Goal: Task Accomplishment & Management: Use online tool/utility

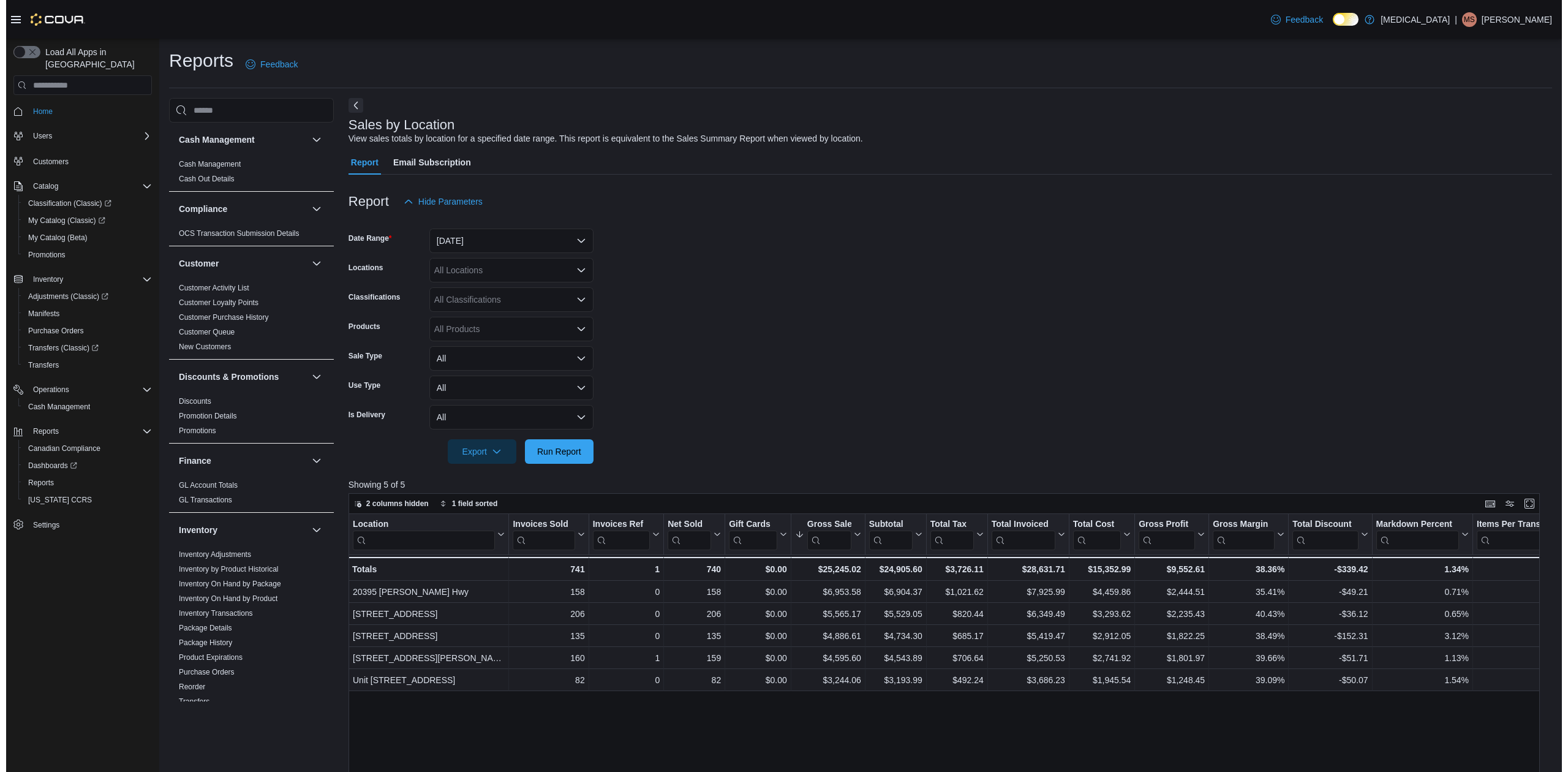
scroll to position [589, 0]
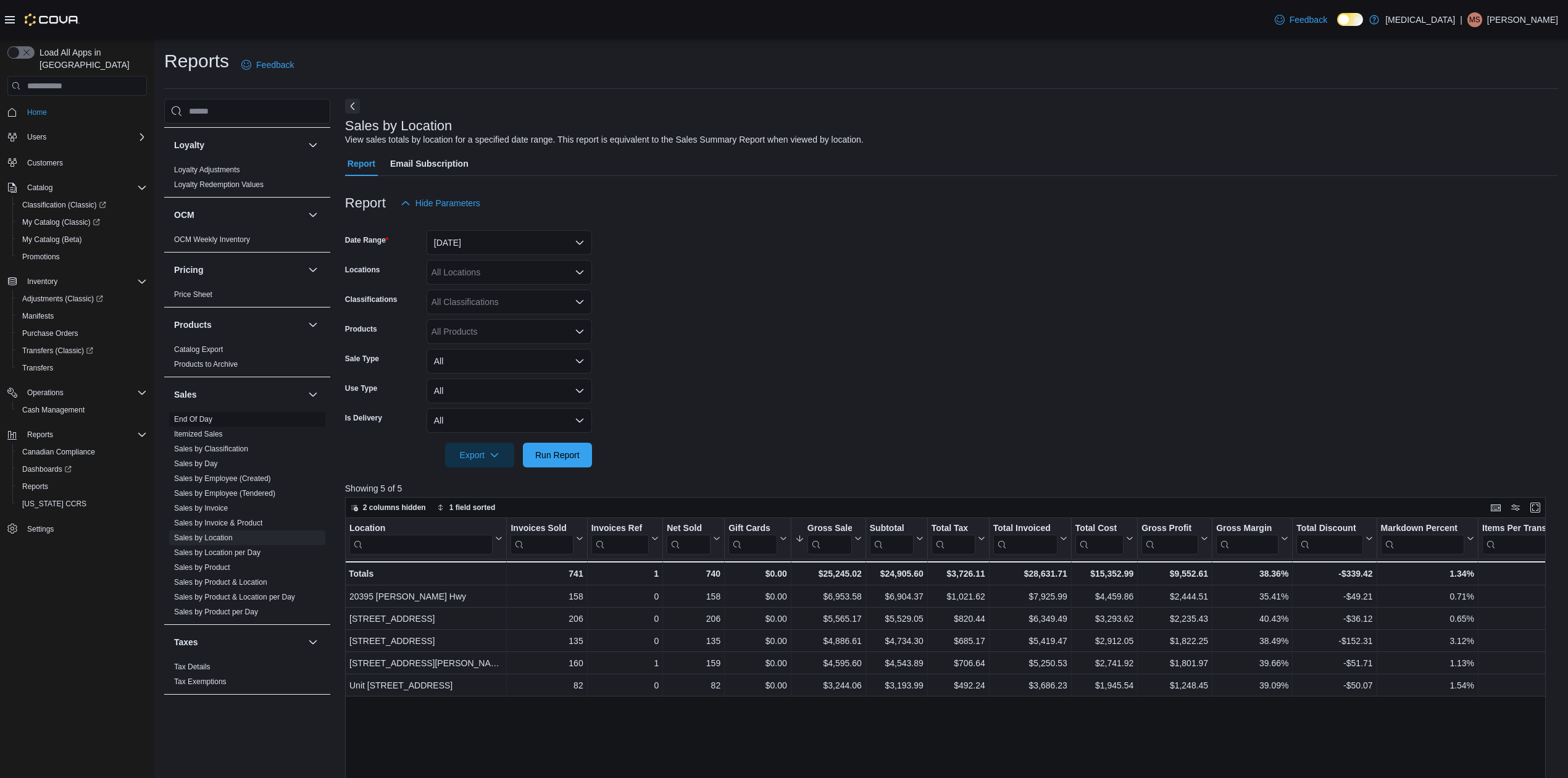
click at [208, 418] on link "End Of Day" at bounding box center [193, 419] width 38 height 9
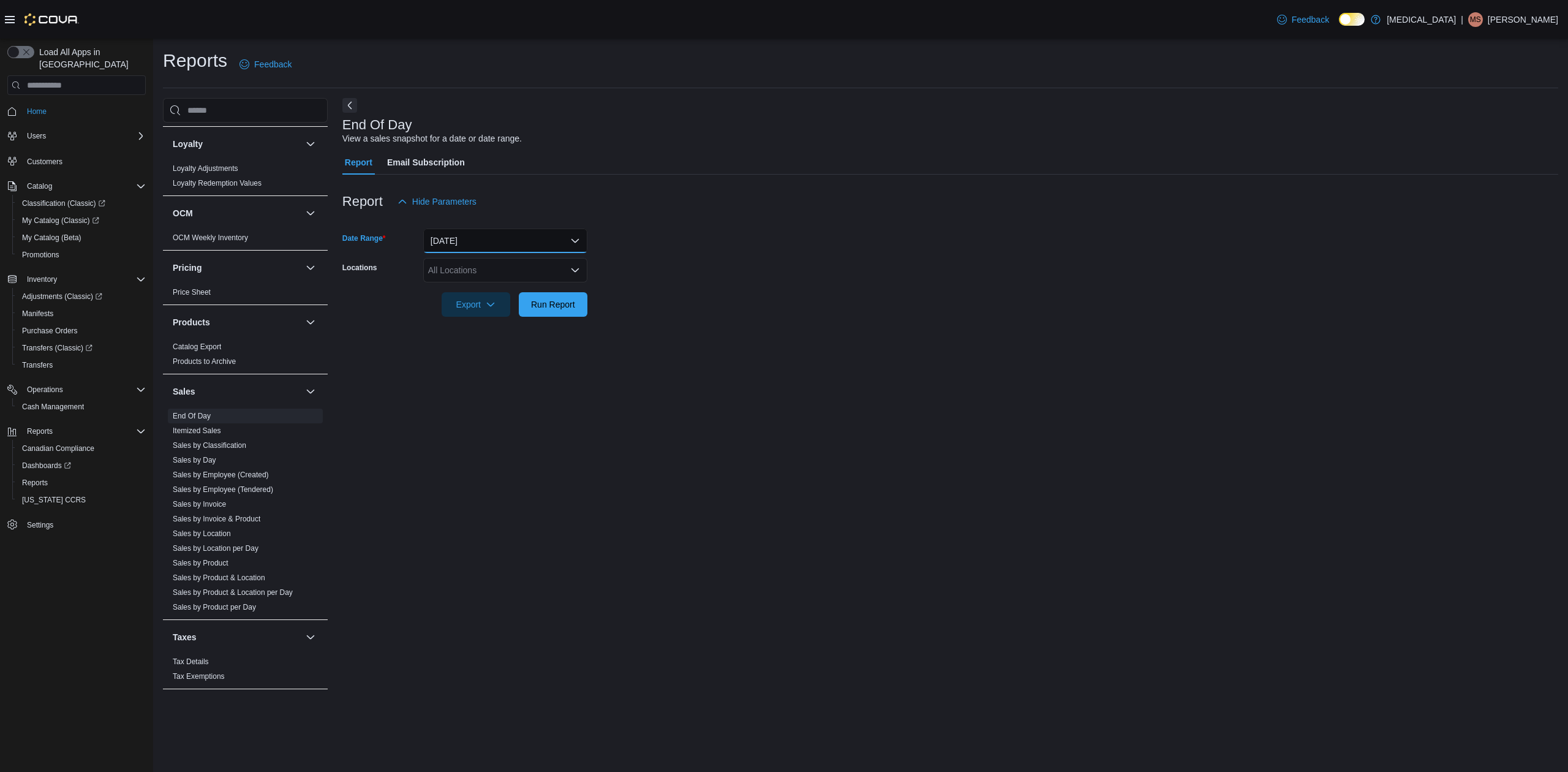
click at [483, 241] on button "[DATE]" at bounding box center [505, 241] width 164 height 25
click at [627, 284] on div at bounding box center [951, 287] width 1216 height 10
click at [479, 275] on div "All Locations" at bounding box center [505, 270] width 164 height 25
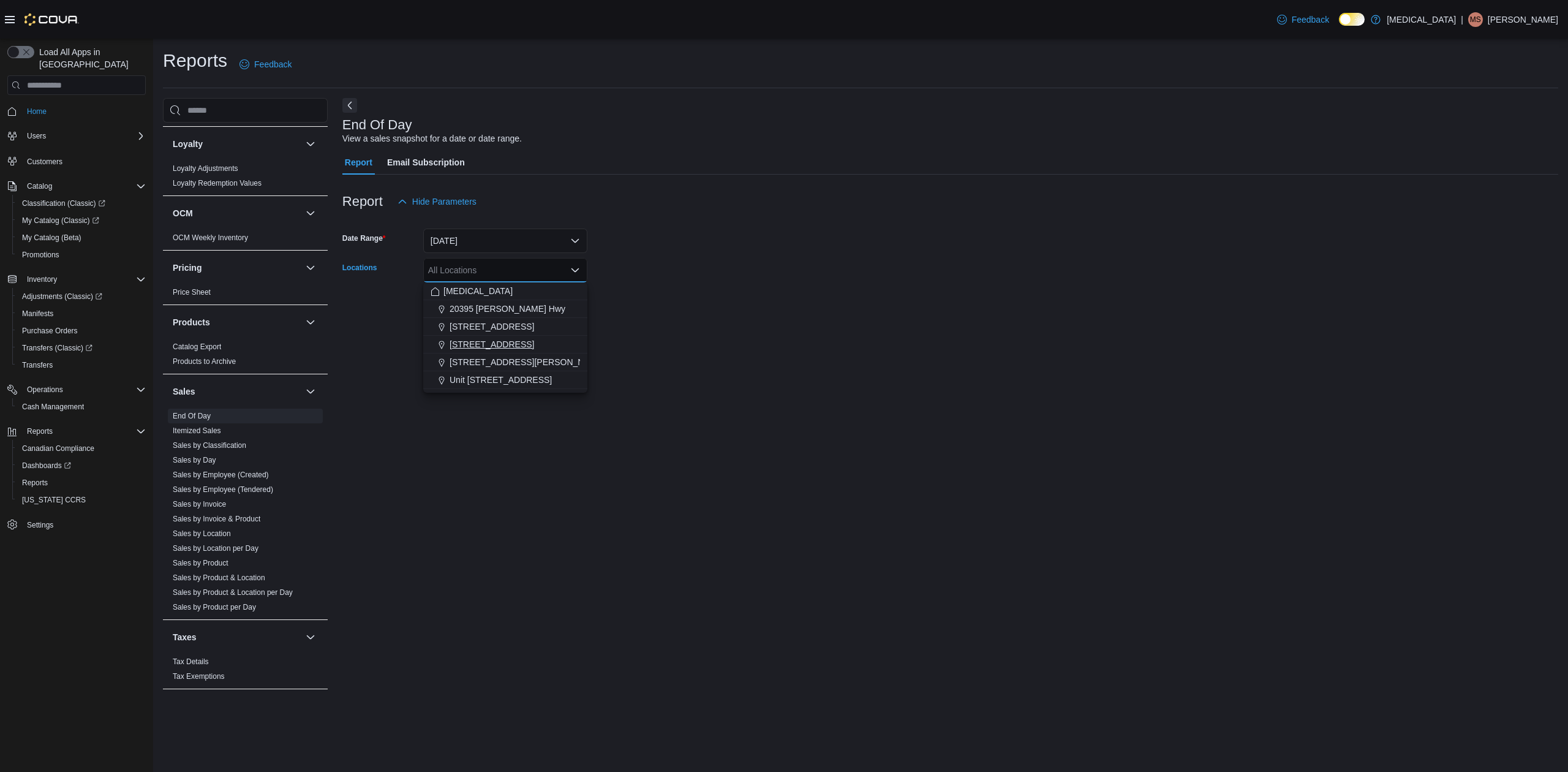
click at [457, 337] on button "[STREET_ADDRESS]" at bounding box center [505, 345] width 164 height 18
click at [750, 313] on form "Date Range [DATE] Locations [STREET_ADDRESS] Selected. [STREET_ADDRESS] Press B…" at bounding box center [951, 265] width 1216 height 103
click at [531, 302] on span "Run Report" at bounding box center [553, 304] width 44 height 12
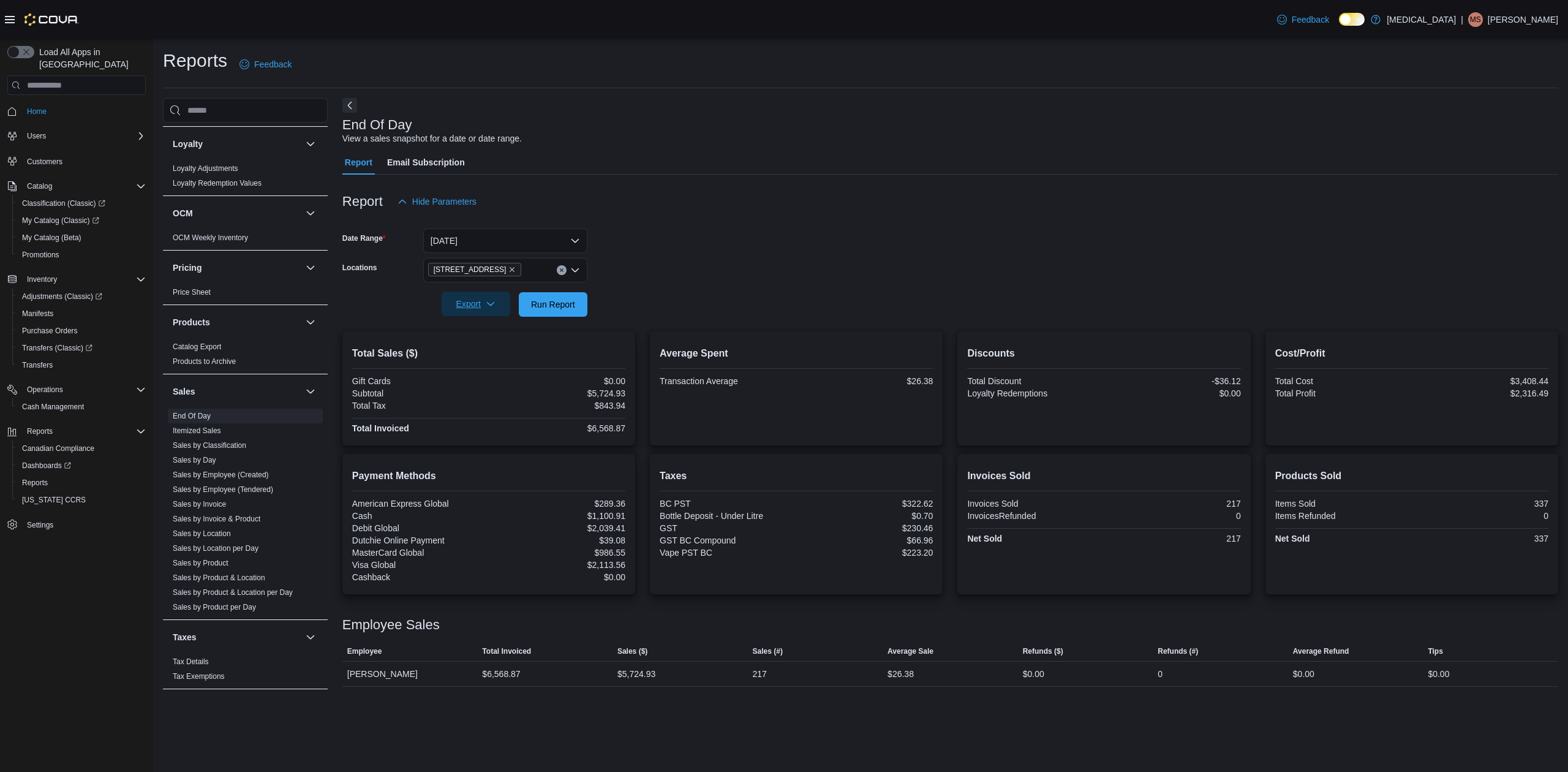
click at [501, 305] on span "Export" at bounding box center [475, 303] width 54 height 25
click at [487, 349] on span "Export to Pdf" at bounding box center [477, 353] width 55 height 10
